Goal: Task Accomplishment & Management: Manage account settings

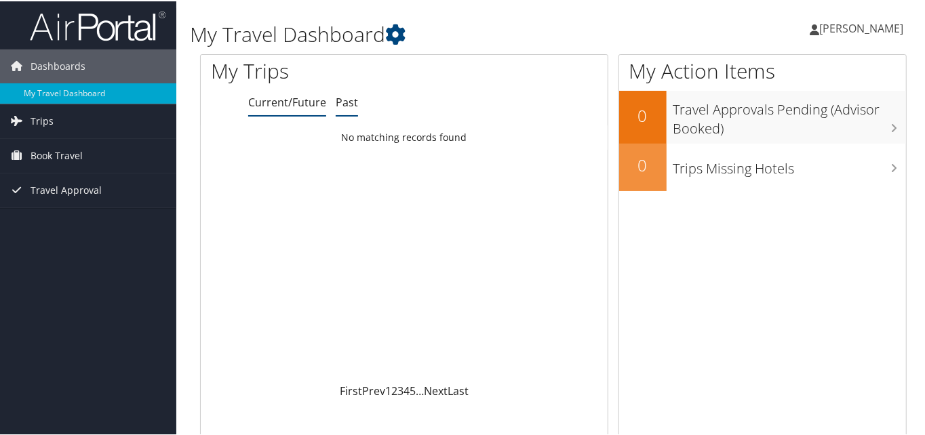
click at [349, 97] on link "Past" at bounding box center [347, 101] width 22 height 15
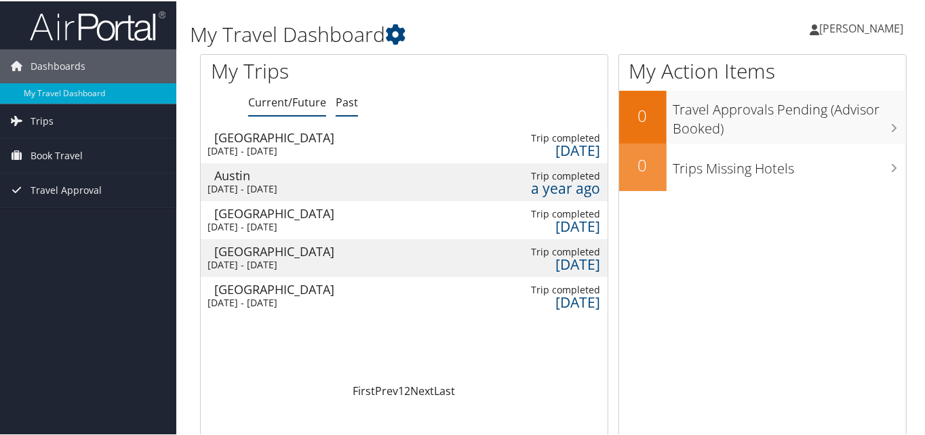
click at [282, 108] on link "Current/Future" at bounding box center [287, 101] width 78 height 15
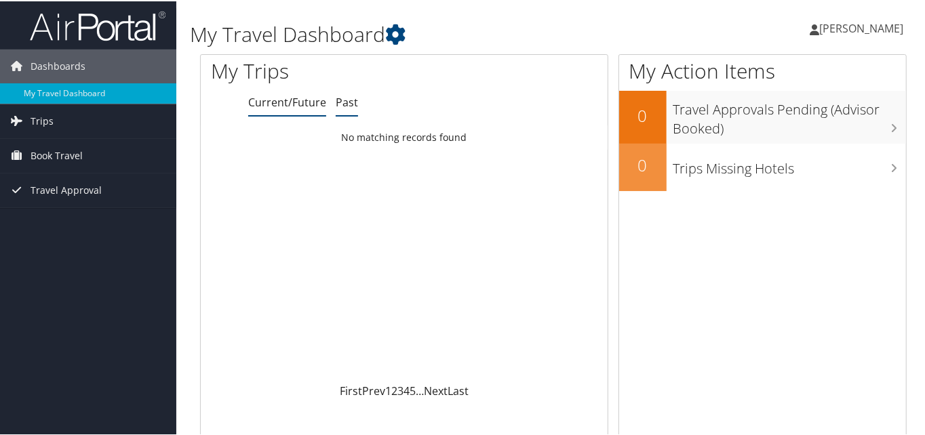
click at [347, 98] on link "Past" at bounding box center [347, 101] width 22 height 15
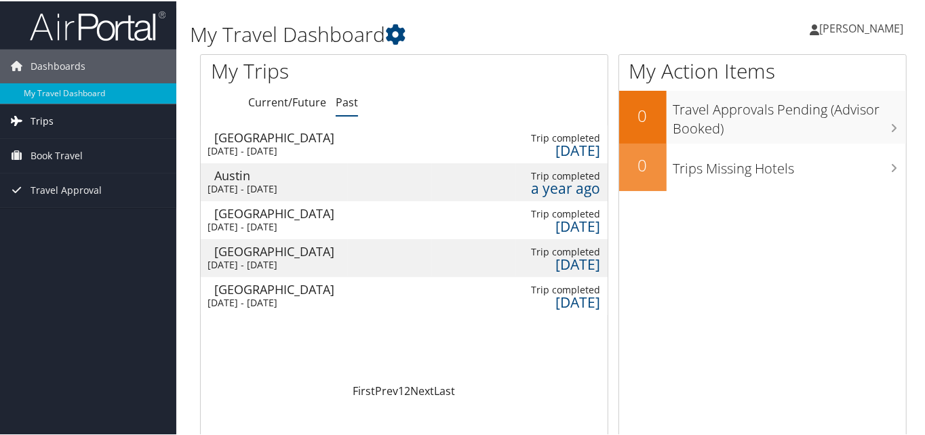
click at [28, 108] on link "Trips" at bounding box center [88, 120] width 176 height 34
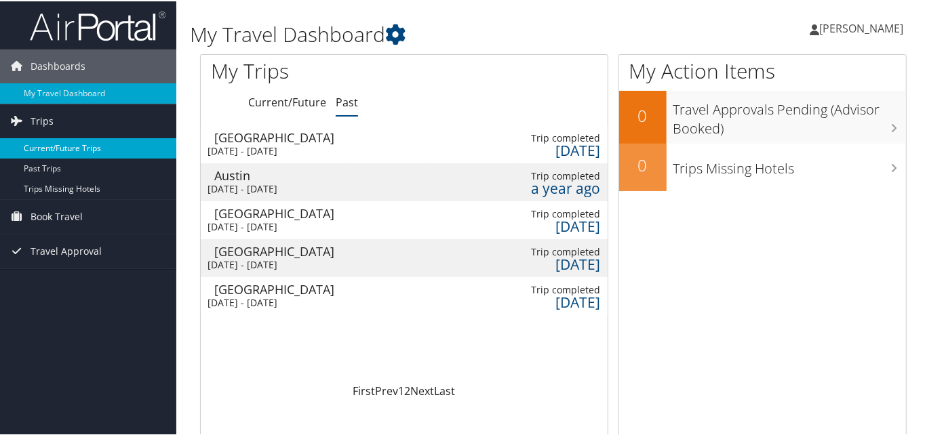
click at [55, 150] on link "Current/Future Trips" at bounding box center [88, 147] width 176 height 20
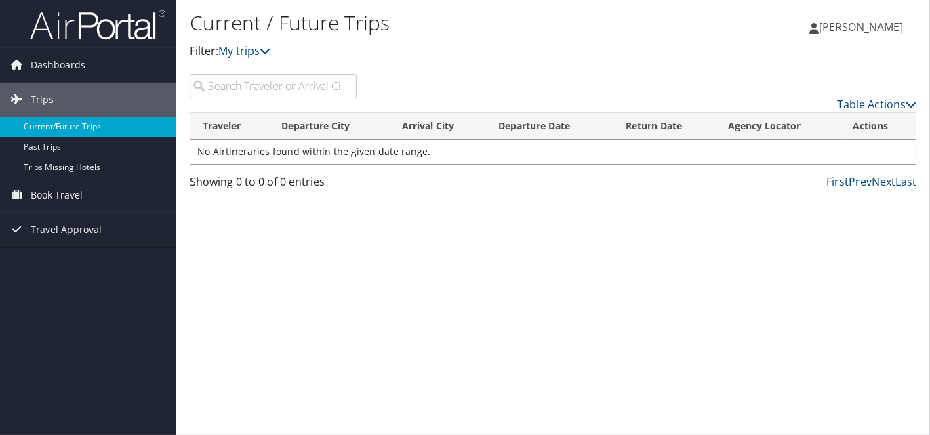
click at [70, 122] on link "Current/Future Trips" at bounding box center [88, 127] width 176 height 20
click at [266, 56] on icon at bounding box center [265, 50] width 11 height 11
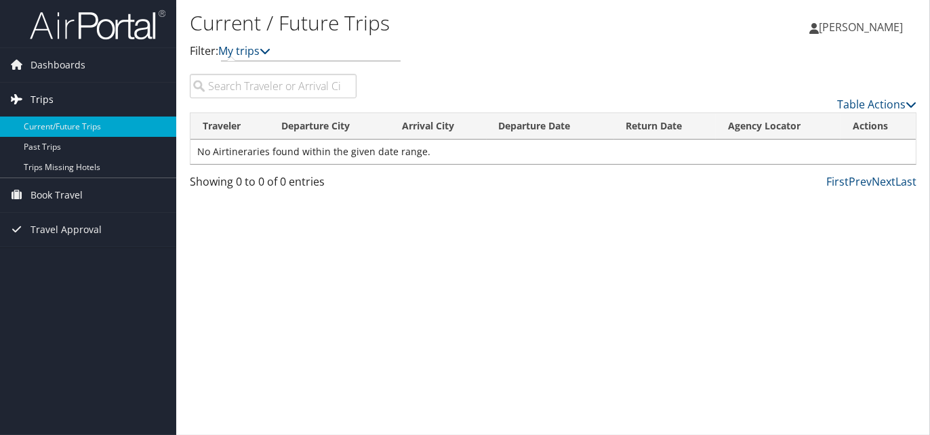
click at [88, 108] on link "Trips" at bounding box center [88, 100] width 176 height 34
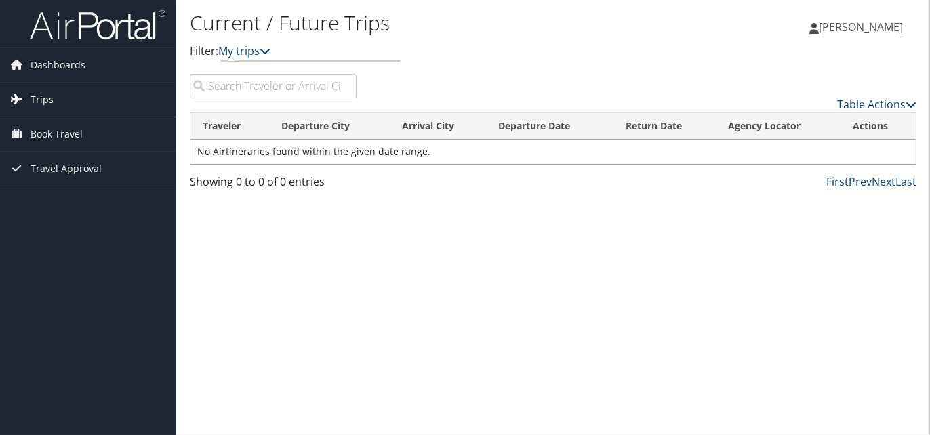
click at [64, 100] on link "Trips" at bounding box center [88, 100] width 176 height 34
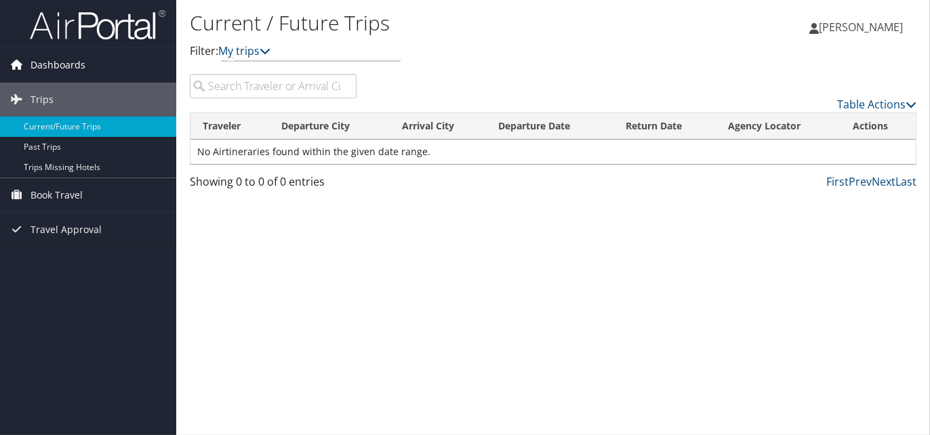
click at [68, 67] on span "Dashboards" at bounding box center [58, 65] width 55 height 34
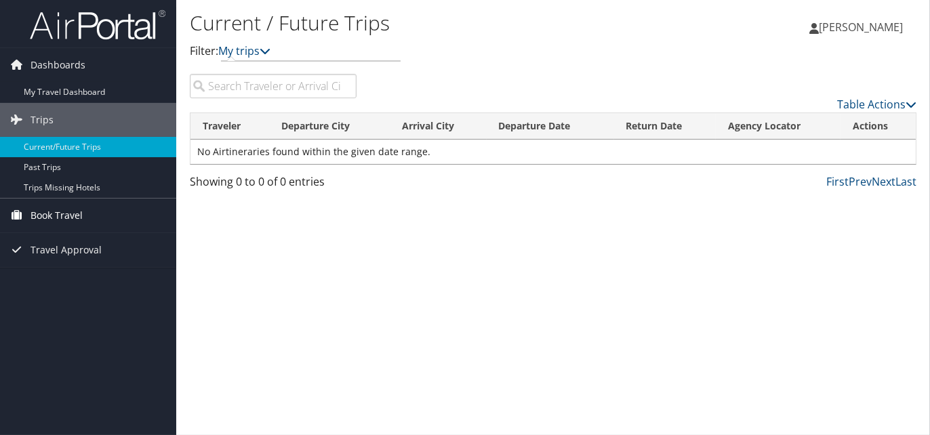
click at [58, 219] on span "Book Travel" at bounding box center [57, 216] width 52 height 34
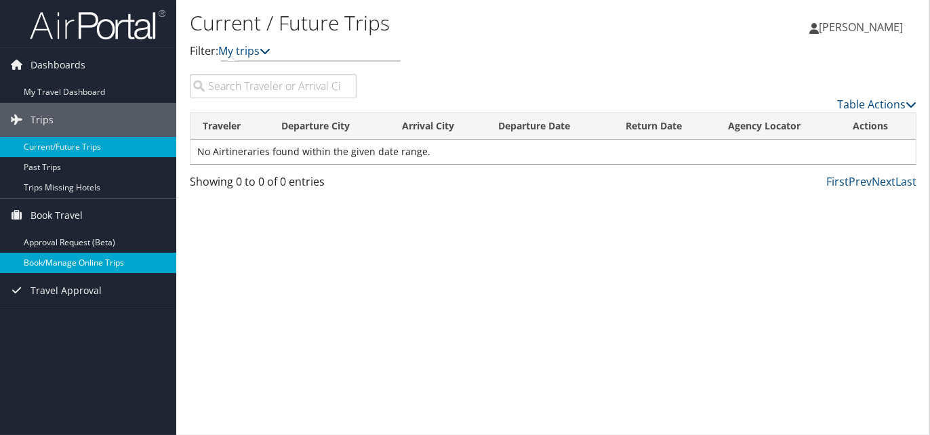
click at [64, 266] on link "Book/Manage Online Trips" at bounding box center [88, 263] width 176 height 20
